Goal: Task Accomplishment & Management: Complete application form

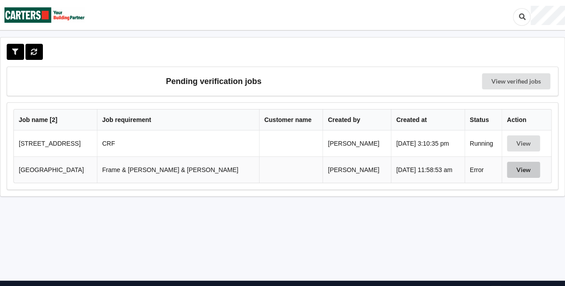
click at [510, 171] on button "View" at bounding box center [523, 170] width 33 height 16
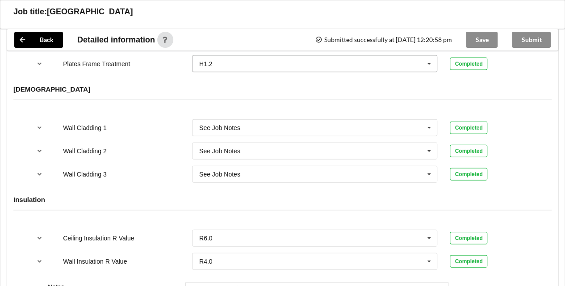
scroll to position [872, 0]
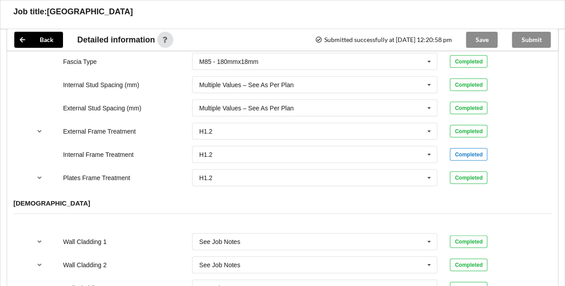
click at [472, 41] on div "Save" at bounding box center [482, 39] width 46 height 21
click at [523, 42] on div "Submit" at bounding box center [531, 39] width 53 height 21
click at [61, 43] on button "Back" at bounding box center [38, 40] width 49 height 16
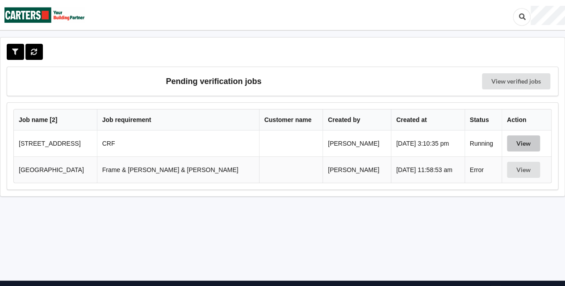
click at [515, 143] on button "View" at bounding box center [523, 143] width 33 height 16
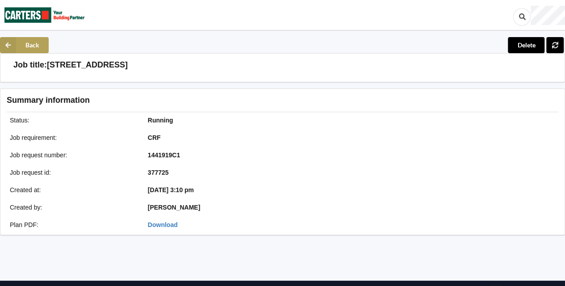
click at [21, 46] on button "Back" at bounding box center [24, 45] width 49 height 16
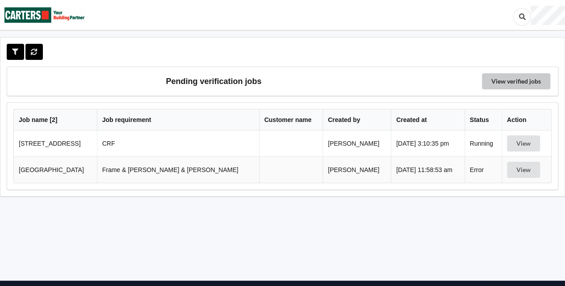
click at [493, 83] on link "View verified jobs" at bounding box center [516, 81] width 68 height 16
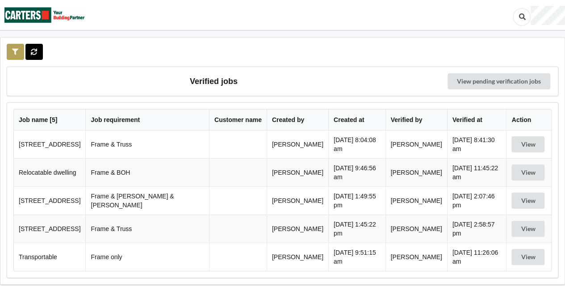
click at [14, 51] on icon at bounding box center [16, 51] width 8 height 5
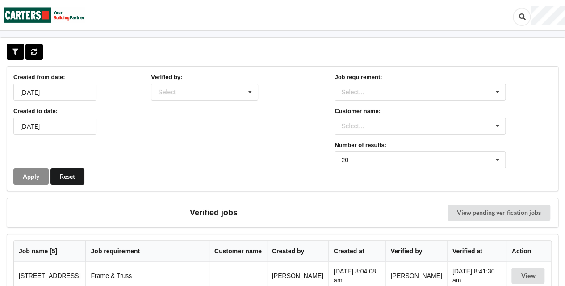
click at [39, 19] on img at bounding box center [44, 14] width 80 height 29
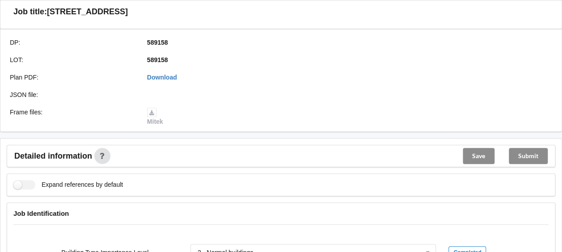
scroll to position [358, 0]
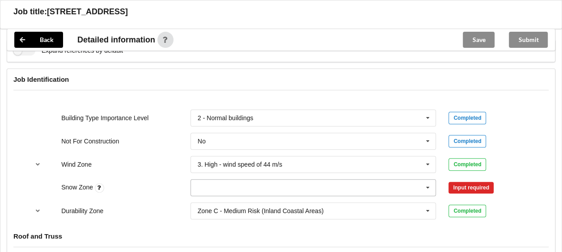
click at [194, 188] on input "text" at bounding box center [313, 188] width 245 height 16
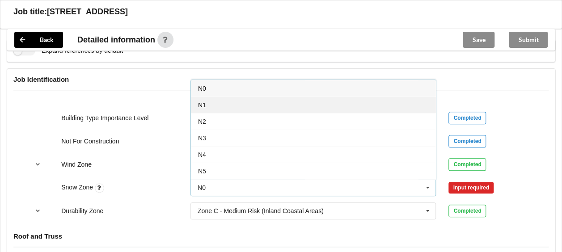
click at [200, 102] on span "N1" at bounding box center [202, 104] width 8 height 7
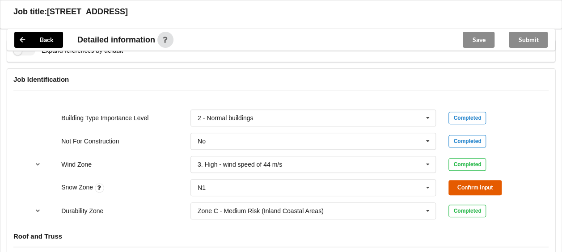
click at [479, 189] on button "Confirm input" at bounding box center [474, 187] width 53 height 15
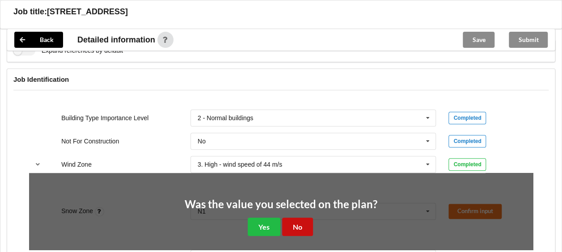
click at [303, 225] on button "No" at bounding box center [297, 227] width 31 height 18
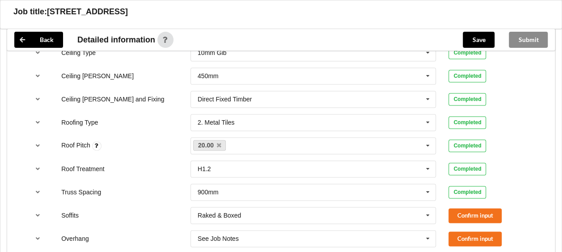
scroll to position [581, 0]
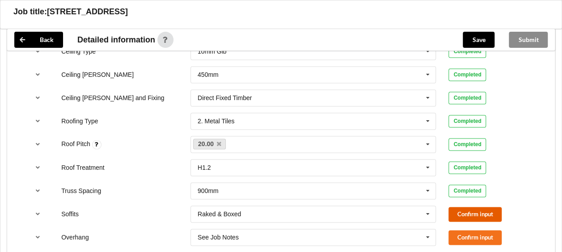
click at [454, 212] on button "Confirm input" at bounding box center [474, 214] width 53 height 15
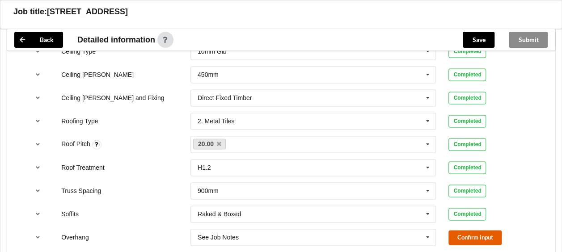
click at [464, 234] on button "Confirm input" at bounding box center [474, 237] width 53 height 15
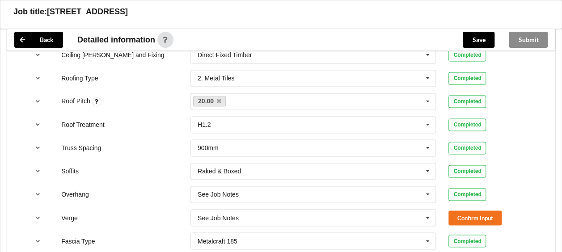
scroll to position [671, 0]
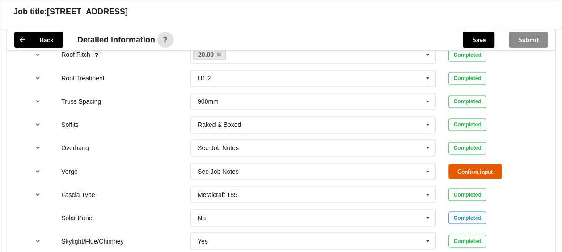
click at [452, 171] on button "Confirm input" at bounding box center [474, 171] width 53 height 15
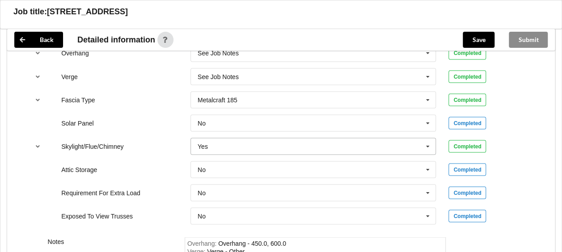
scroll to position [805, 0]
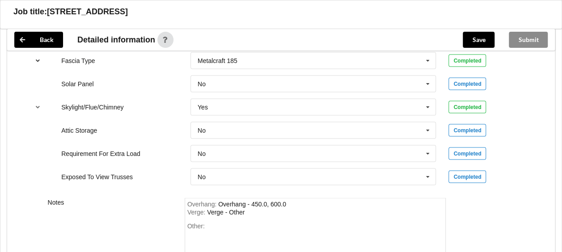
click at [39, 59] on icon "reference-toggle" at bounding box center [38, 59] width 8 height 5
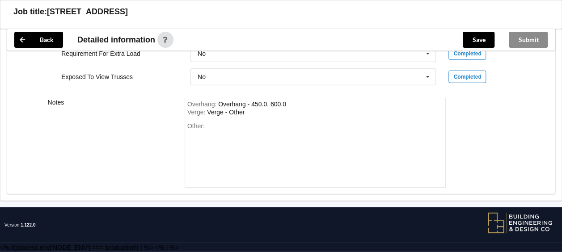
scroll to position [1452, 0]
click at [483, 41] on button "Save" at bounding box center [479, 40] width 32 height 16
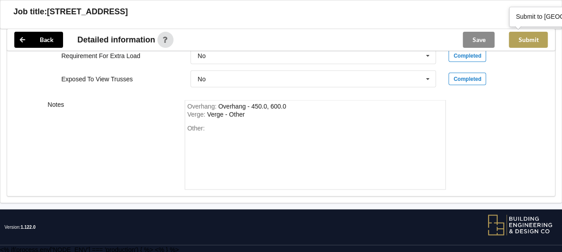
click at [523, 42] on button "Submit" at bounding box center [528, 40] width 39 height 16
